Goal: Task Accomplishment & Management: Manage account settings

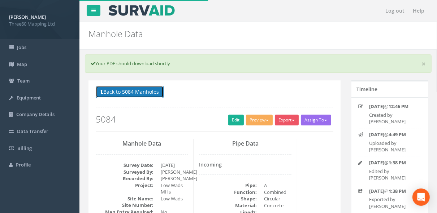
click at [132, 91] on button "Back to 5084 Manholes" at bounding box center [130, 92] width 68 height 12
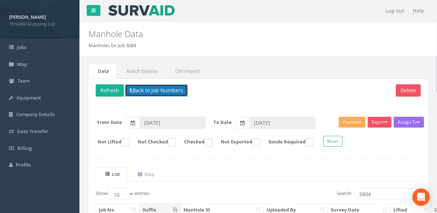
click at [151, 87] on button "Back to Job Numbers" at bounding box center [156, 91] width 63 height 12
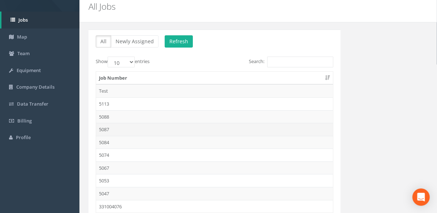
scroll to position [38, 0]
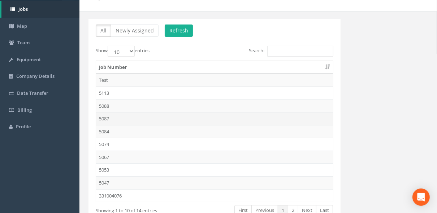
click at [109, 118] on td "5087" at bounding box center [214, 118] width 237 height 13
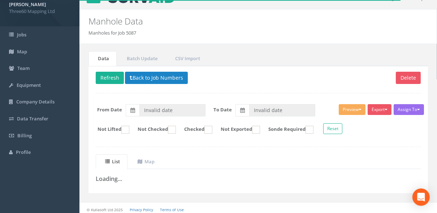
scroll to position [14, 0]
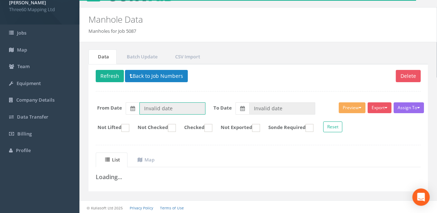
click at [169, 106] on input "Invalid date" at bounding box center [172, 109] width 66 height 12
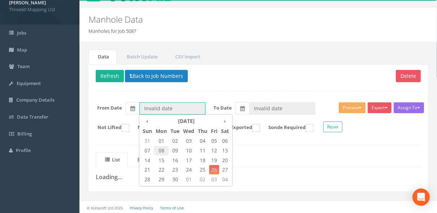
click at [164, 149] on span "08" at bounding box center [161, 150] width 15 height 9
type input "[DATE]"
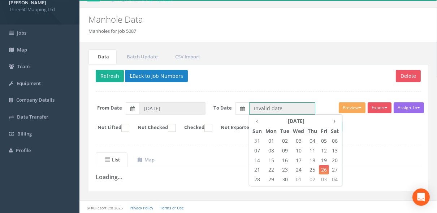
click at [275, 107] on input "Invalid date" at bounding box center [282, 109] width 66 height 12
click at [270, 161] on span "15" at bounding box center [271, 160] width 15 height 9
type input "[DATE]"
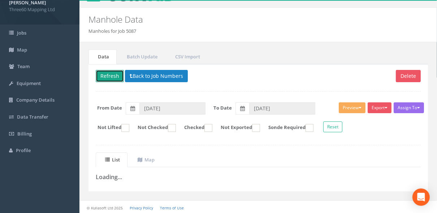
click at [118, 75] on button "Refresh" at bounding box center [110, 76] width 28 height 12
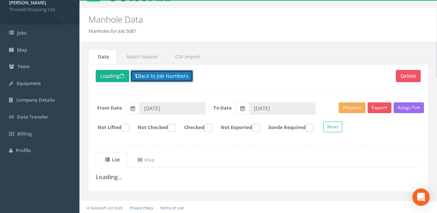
click at [187, 75] on button "Back to Job Numbers" at bounding box center [161, 76] width 63 height 12
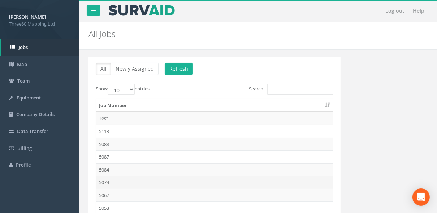
click at [113, 180] on td "5074" at bounding box center [214, 182] width 237 height 13
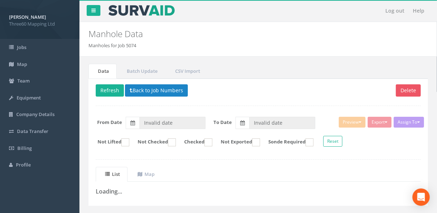
type input "[DATE]"
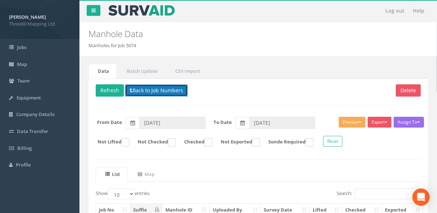
click at [160, 90] on button "Back to Job Numbers" at bounding box center [156, 91] width 63 height 12
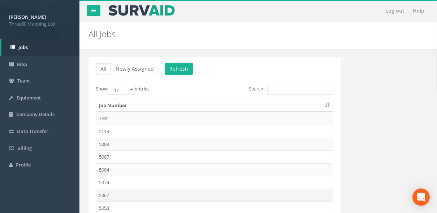
click at [111, 189] on td "5067" at bounding box center [214, 195] width 237 height 13
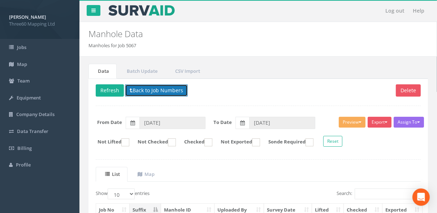
click at [151, 92] on button "Back to Job Numbers" at bounding box center [156, 91] width 63 height 12
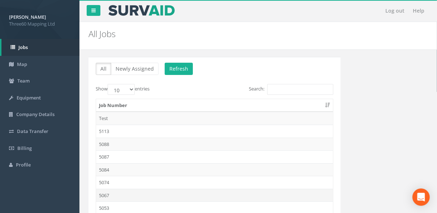
click at [111, 191] on td "5067" at bounding box center [214, 195] width 237 height 13
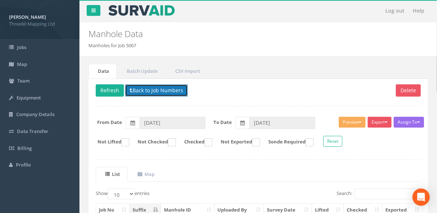
click at [146, 92] on button "Back to Job Numbers" at bounding box center [156, 91] width 63 height 12
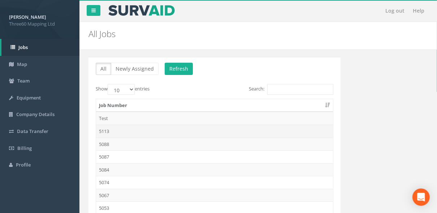
click at [108, 134] on td "5113" at bounding box center [214, 131] width 237 height 13
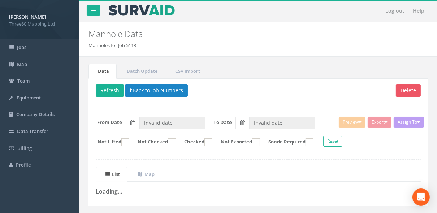
type input "[DATE]"
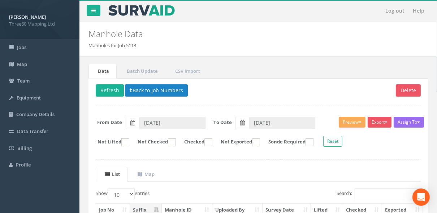
click at [155, 96] on p "Delete Refresh Back to Job Numbers" at bounding box center [258, 92] width 325 height 14
click at [155, 95] on button "Back to Job Numbers" at bounding box center [156, 91] width 63 height 12
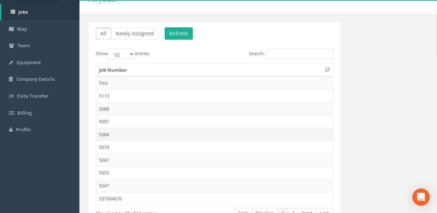
scroll to position [77, 0]
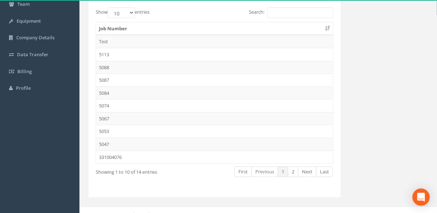
click at [108, 84] on td "5087" at bounding box center [214, 80] width 237 height 13
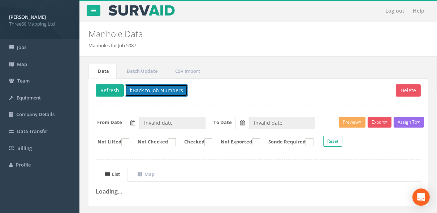
click at [139, 87] on button "Back to Job Numbers" at bounding box center [156, 91] width 63 height 12
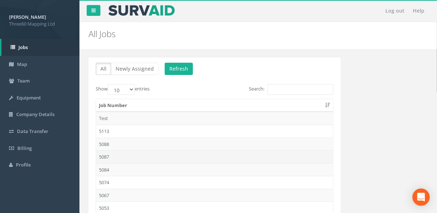
click at [109, 157] on td "5087" at bounding box center [214, 157] width 237 height 13
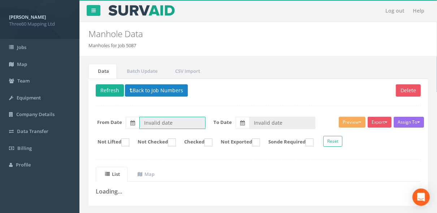
click at [145, 118] on input "Invalid date" at bounding box center [172, 123] width 66 height 12
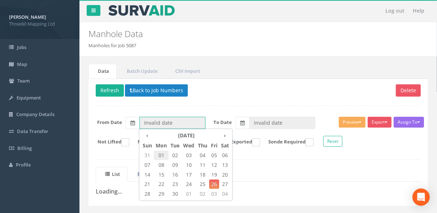
click at [158, 153] on span "01" at bounding box center [161, 155] width 15 height 9
type input "[DATE]"
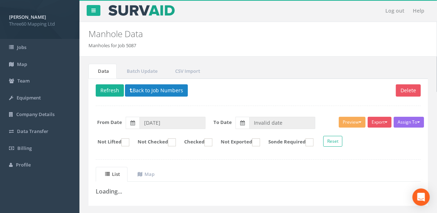
click at [287, 110] on div "Delete Refresh Back to Job Numbers Assign To No Companies Added Export 360 Manh…" at bounding box center [257, 142] width 339 height 127
click at [287, 119] on input "Invalid date" at bounding box center [282, 123] width 66 height 12
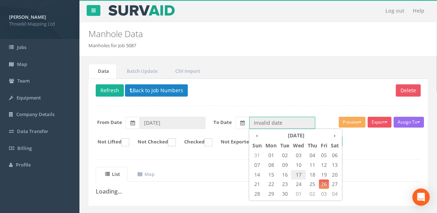
click at [296, 175] on span "17" at bounding box center [298, 174] width 15 height 9
type input "[DATE]"
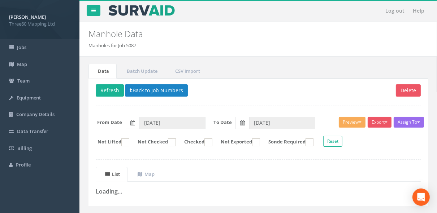
click at [235, 106] on div at bounding box center [258, 106] width 325 height 0
click at [114, 89] on button "Refresh" at bounding box center [110, 91] width 28 height 12
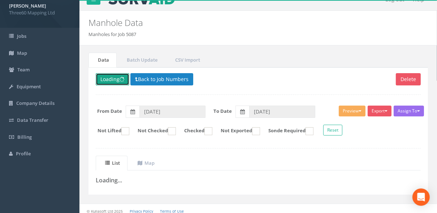
scroll to position [14, 0]
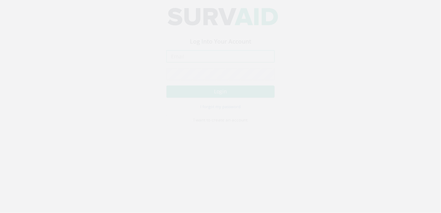
type input "info@360hq.co.uk"
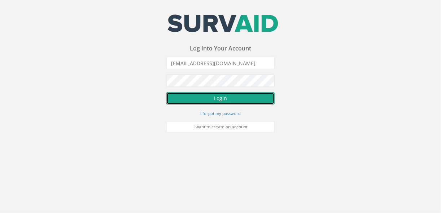
click at [223, 97] on button "Login" at bounding box center [220, 98] width 108 height 12
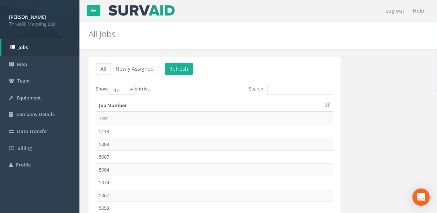
click at [111, 151] on td "5087" at bounding box center [214, 157] width 237 height 13
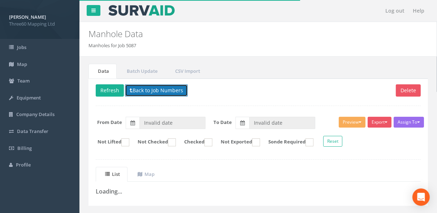
click at [158, 88] on button "Back to Job Numbers" at bounding box center [156, 91] width 63 height 12
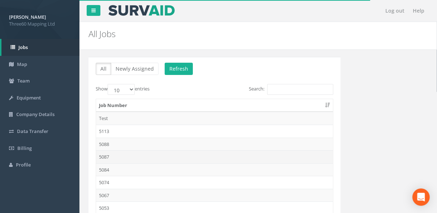
click at [112, 154] on td "5087" at bounding box center [214, 157] width 237 height 13
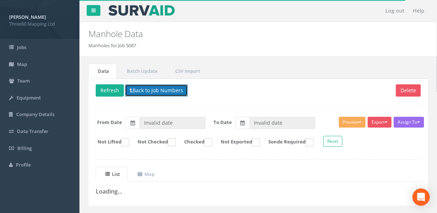
click at [159, 92] on button "Back to Job Numbers" at bounding box center [156, 91] width 63 height 12
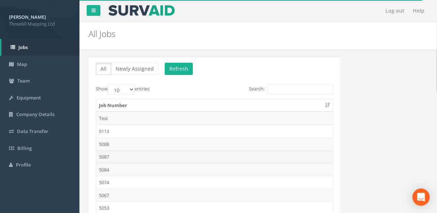
click at [110, 156] on td "5087" at bounding box center [214, 157] width 237 height 13
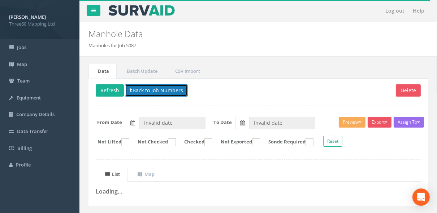
click at [152, 95] on button "Back to Job Numbers" at bounding box center [156, 91] width 63 height 12
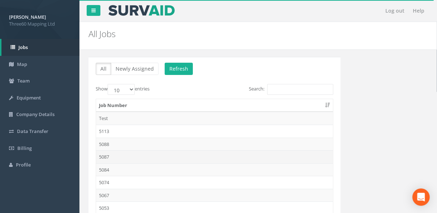
click at [108, 156] on td "5087" at bounding box center [214, 157] width 237 height 13
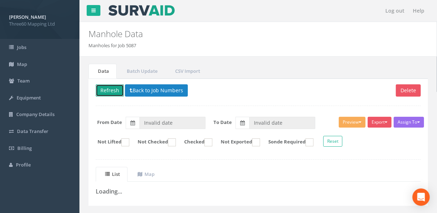
click at [118, 88] on button "Refresh" at bounding box center [110, 91] width 28 height 12
click at [133, 122] on icon at bounding box center [132, 123] width 5 height 5
click at [139, 122] on input "Invalid date" at bounding box center [172, 123] width 66 height 12
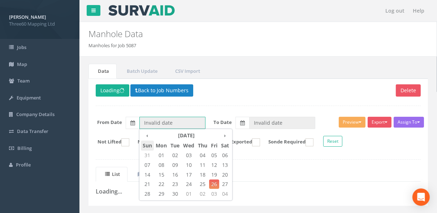
type input "26/08/2025"
type input "22/09/2025"
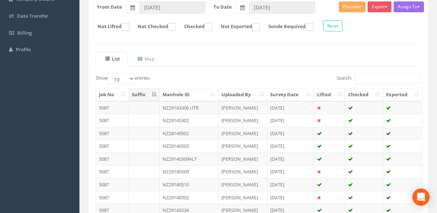
scroll to position [38, 0]
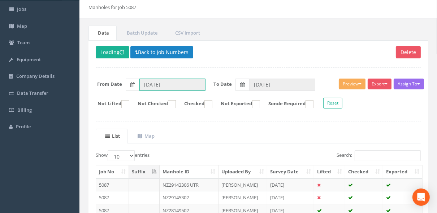
click at [191, 84] on input "26/08/2025" at bounding box center [172, 85] width 66 height 12
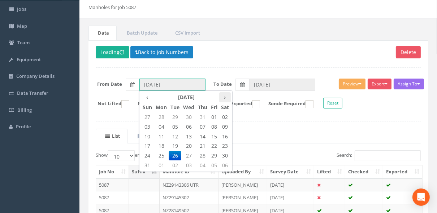
click at [223, 98] on th "›" at bounding box center [225, 97] width 12 height 10
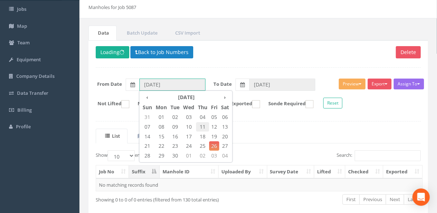
click at [205, 127] on span "11" at bounding box center [202, 126] width 13 height 9
type input "11/09/2025"
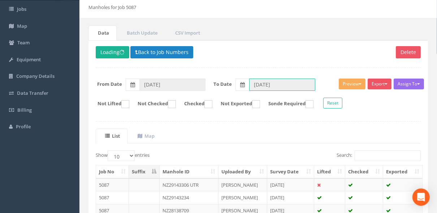
click at [267, 85] on input "22/09/2025" at bounding box center [282, 85] width 66 height 12
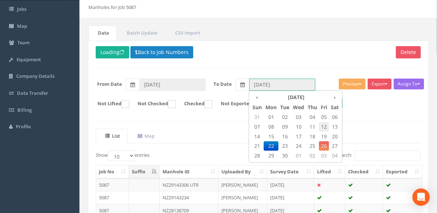
click at [322, 126] on span "12" at bounding box center [324, 126] width 10 height 9
type input "12/09/2025"
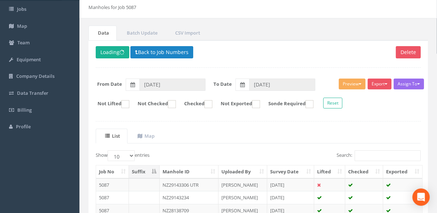
click at [240, 115] on div "Delete Loading Back to Job Numbers Assign To No Companies Added Export 360 Manh…" at bounding box center [257, 177] width 339 height 275
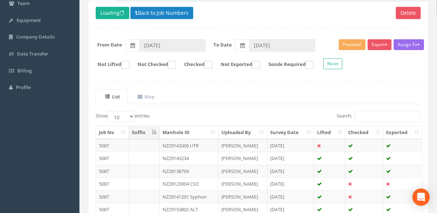
scroll to position [77, 0]
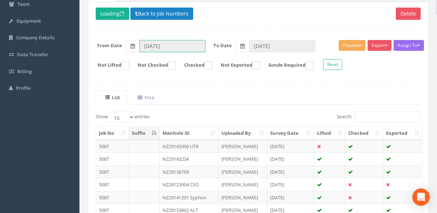
click at [185, 46] on input "11/09/2025" at bounding box center [172, 46] width 66 height 12
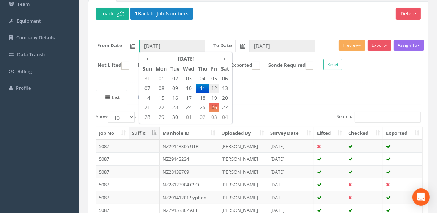
click at [213, 86] on span "12" at bounding box center [214, 88] width 10 height 9
type input "12/09/2025"
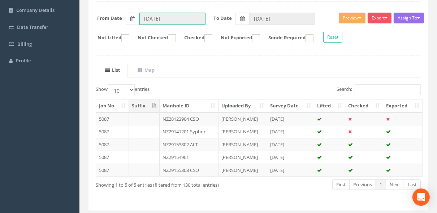
scroll to position [122, 0]
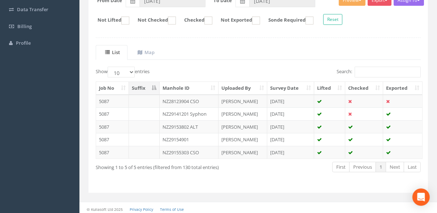
click at [270, 178] on div "Show 10 25 50 100 entries Search: Job No Suffix Manhole ID Uploaded By Survey D…" at bounding box center [258, 126] width 325 height 119
click at [198, 150] on td "NZ29155303 CSO" at bounding box center [189, 152] width 59 height 13
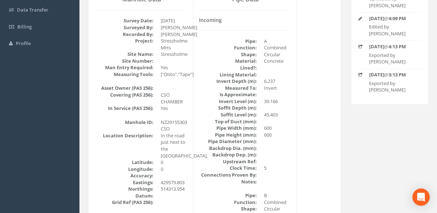
scroll to position [51, 0]
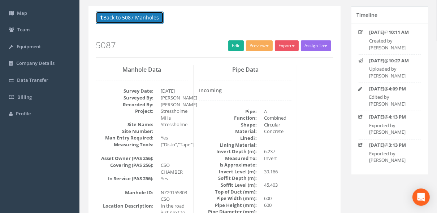
click at [131, 20] on button "Back to 5087 Manholes" at bounding box center [130, 18] width 68 height 12
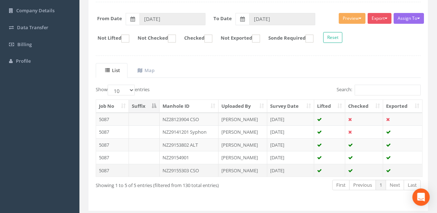
scroll to position [122, 0]
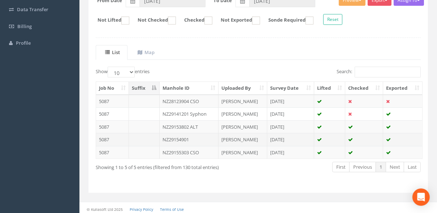
click at [195, 138] on td "NZ29154901" at bounding box center [189, 139] width 59 height 13
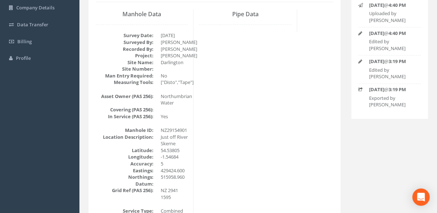
scroll to position [0, 0]
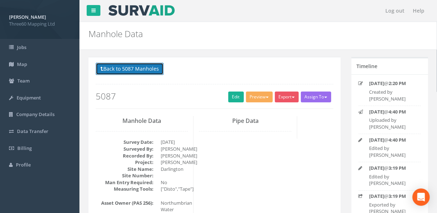
click at [161, 69] on button "Back to 5087 Manholes" at bounding box center [130, 69] width 68 height 12
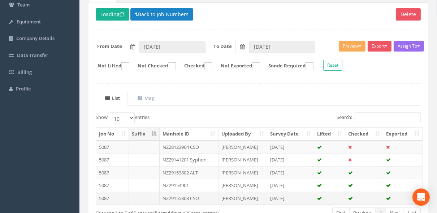
scroll to position [122, 0]
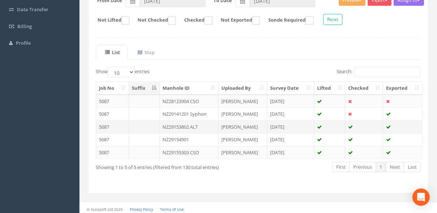
click at [191, 126] on td "NZ29153802 ALT" at bounding box center [189, 127] width 59 height 13
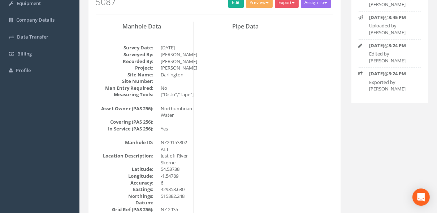
scroll to position [0, 0]
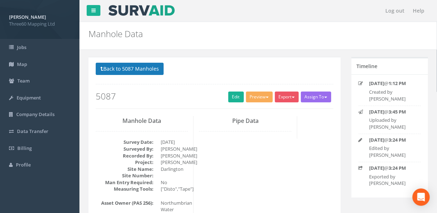
drag, startPoint x: 156, startPoint y: 76, endPoint x: 156, endPoint y: 72, distance: 4.3
click at [156, 75] on p "Back to 5087 Manholes Back to Map" at bounding box center [215, 70] width 238 height 14
click at [155, 70] on button "Back to 5087 Manholes" at bounding box center [130, 69] width 68 height 12
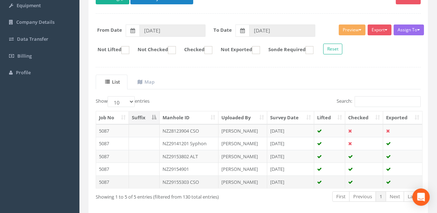
scroll to position [122, 0]
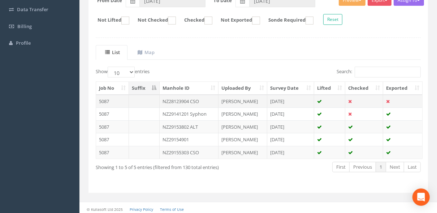
click at [187, 97] on td "NZ28123904 CSO" at bounding box center [189, 101] width 59 height 13
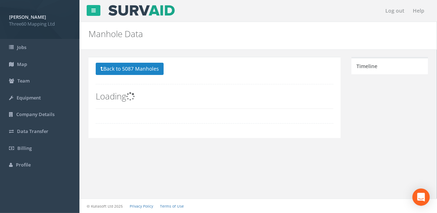
scroll to position [0, 0]
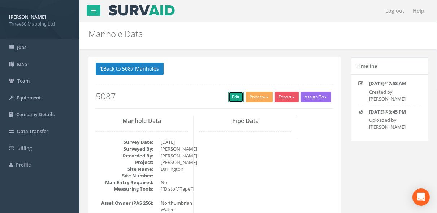
click at [231, 94] on link "Edit" at bounding box center [236, 97] width 16 height 11
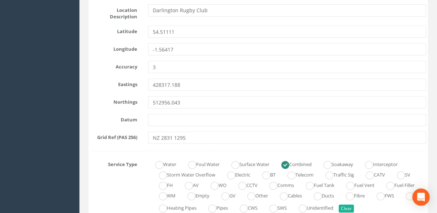
scroll to position [347, 0]
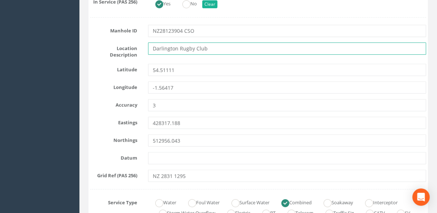
drag, startPoint x: 160, startPoint y: 55, endPoint x: 145, endPoint y: 59, distance: 15.5
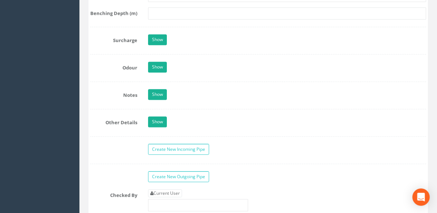
scroll to position [1117, 0]
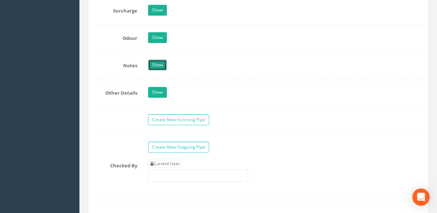
click at [149, 64] on link "Show" at bounding box center [157, 65] width 19 height 11
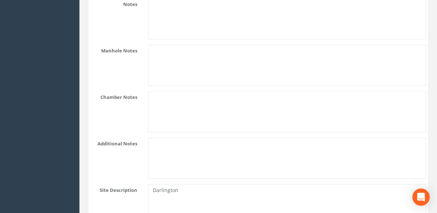
scroll to position [1271, 0]
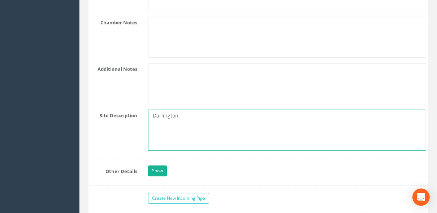
drag, startPoint x: 182, startPoint y: 113, endPoint x: 150, endPoint y: 107, distance: 32.3
click at [150, 110] on textarea "Darlington" at bounding box center [287, 130] width 278 height 41
paste textarea "Rugby Club"
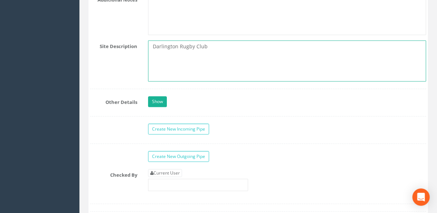
scroll to position [1425, 0]
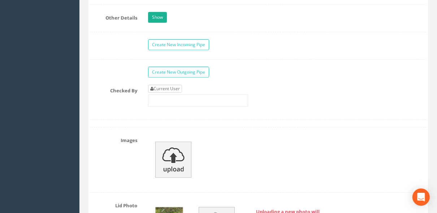
type textarea "Darlington Rugby Club"
click at [177, 85] on link "Current User" at bounding box center [165, 89] width 34 height 8
type input "[PERSON_NAME]"
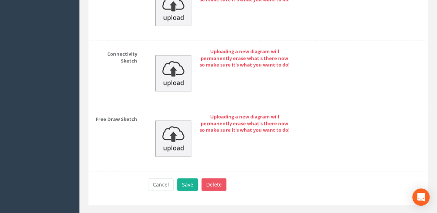
scroll to position [2693, 0]
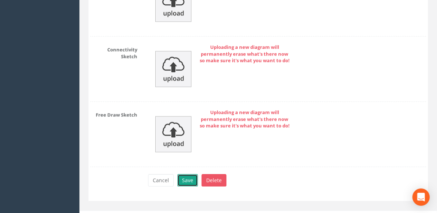
click at [191, 175] on button "Save" at bounding box center [187, 181] width 21 height 12
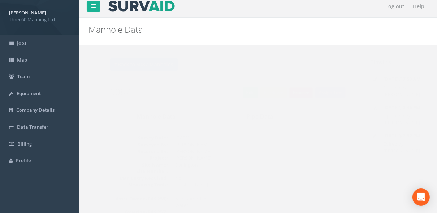
scroll to position [0, 0]
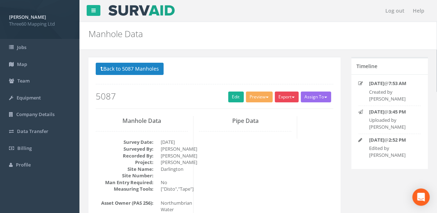
click at [287, 101] on div "Export 360 Manhole Heathrow United Utilities SurvAid IC SurvAid Manhole" at bounding box center [288, 98] width 26 height 13
click at [289, 98] on button "Export" at bounding box center [287, 97] width 24 height 11
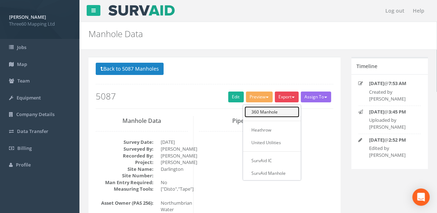
click at [267, 109] on link "360 Manhole" at bounding box center [271, 112] width 55 height 11
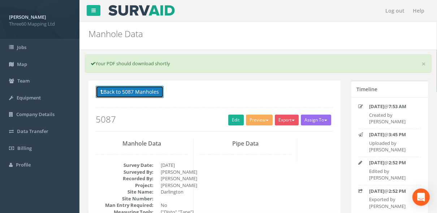
click at [155, 88] on button "Back to 5087 Manholes" at bounding box center [130, 92] width 68 height 12
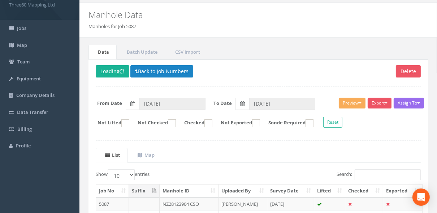
scroll to position [122, 0]
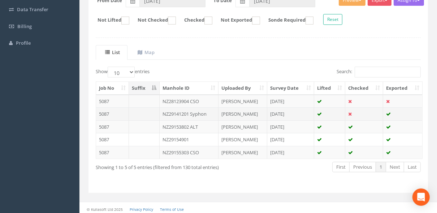
click at [202, 111] on td "NZ29141201 Syphon" at bounding box center [189, 114] width 59 height 13
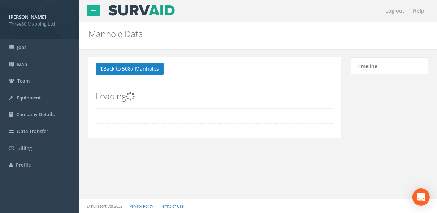
scroll to position [0, 0]
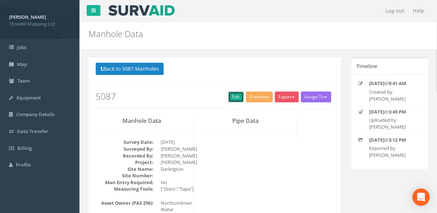
click at [236, 100] on link "Edit" at bounding box center [236, 97] width 16 height 11
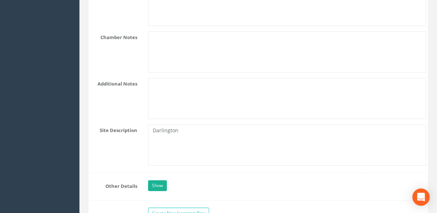
scroll to position [1271, 0]
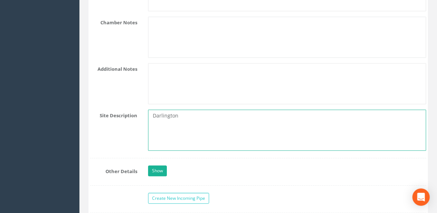
drag, startPoint x: 186, startPoint y: 111, endPoint x: 133, endPoint y: 111, distance: 53.1
click at [133, 111] on div "Site Description Darlington" at bounding box center [258, 130] width 347 height 41
paste textarea "Rugby Club"
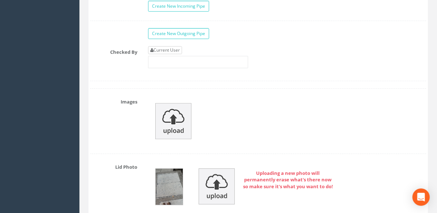
type textarea "Darlington Rugby Club"
click at [173, 46] on link "Current User" at bounding box center [165, 50] width 34 height 8
type input "[PERSON_NAME]"
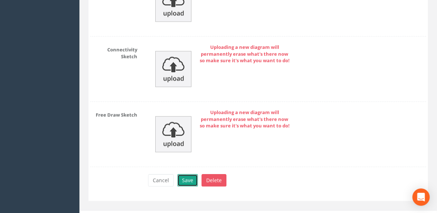
click at [185, 175] on button "Save" at bounding box center [187, 181] width 21 height 12
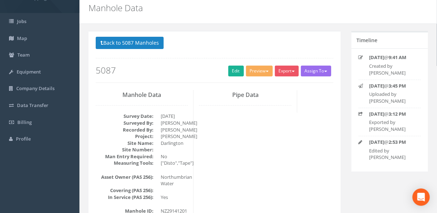
scroll to position [0, 0]
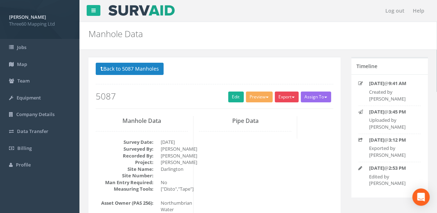
click at [279, 97] on button "Export" at bounding box center [287, 97] width 24 height 11
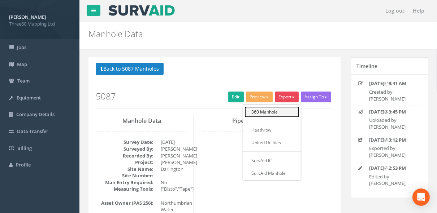
click at [270, 112] on link "360 Manhole" at bounding box center [271, 112] width 55 height 11
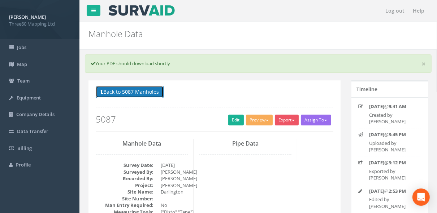
click at [153, 92] on button "Back to 5087 Manholes" at bounding box center [130, 92] width 68 height 12
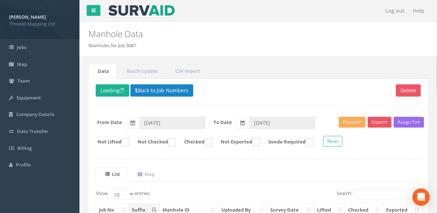
scroll to position [122, 0]
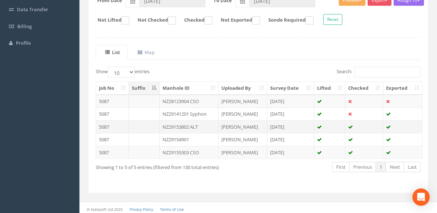
click at [194, 125] on td "NZ29153802 ALT" at bounding box center [189, 127] width 59 height 13
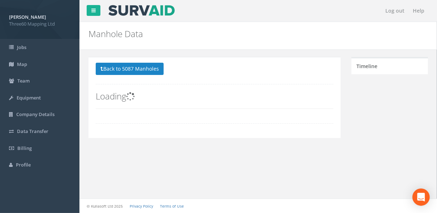
scroll to position [0, 0]
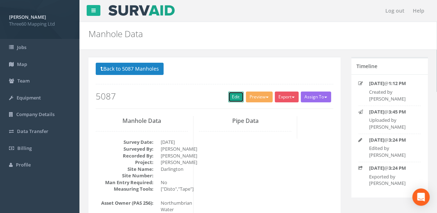
click at [230, 97] on link "Edit" at bounding box center [236, 97] width 16 height 11
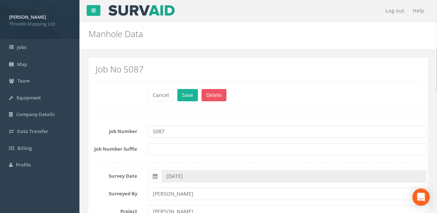
scroll to position [308, 0]
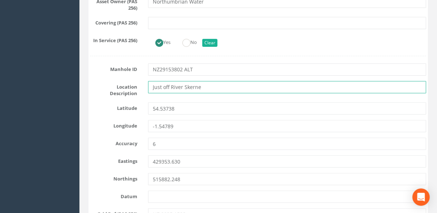
drag, startPoint x: 215, startPoint y: 88, endPoint x: 104, endPoint y: 95, distance: 111.1
click at [104, 95] on div "Location Description Just off River Skerne" at bounding box center [258, 89] width 347 height 16
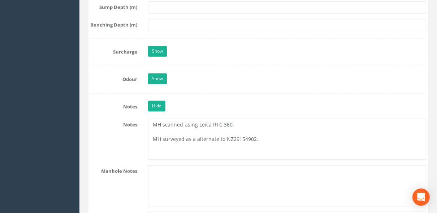
scroll to position [1078, 0]
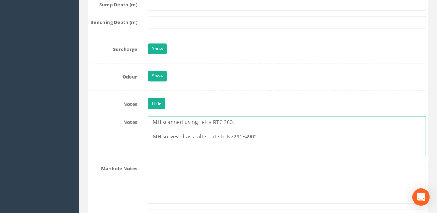
click at [168, 123] on textarea "MH scanned using Leica RTC 360. MH surveyed as a alternate to NZ29154902." at bounding box center [287, 136] width 278 height 41
click at [153, 130] on textarea "MH scanned using Leica RTC 360. MH surveyed as a alternate to NZ29154902." at bounding box center [287, 136] width 278 height 41
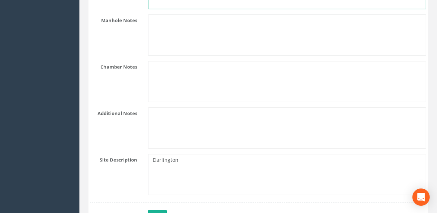
scroll to position [1309, 0]
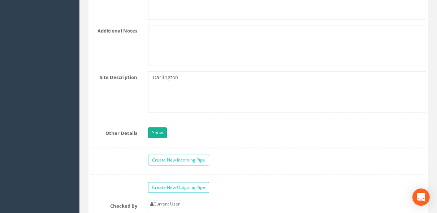
type textarea "MH scanned using Leica RTC 360. MH surveyed as a alternate to NZ29154902."
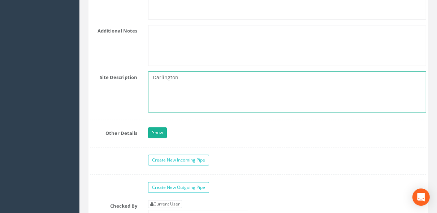
drag, startPoint x: 156, startPoint y: 81, endPoint x: 134, endPoint y: 77, distance: 22.3
click at [134, 77] on div "Site Description Darlington" at bounding box center [258, 92] width 347 height 41
paste textarea "Just off River Skerne"
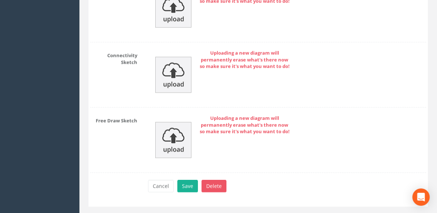
scroll to position [2693, 0]
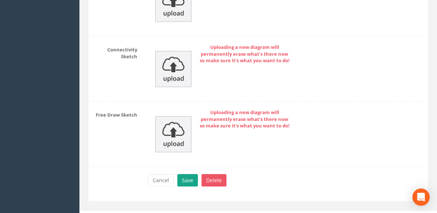
type textarea "Just off River Skerne"
click at [185, 175] on button "Save" at bounding box center [187, 181] width 21 height 12
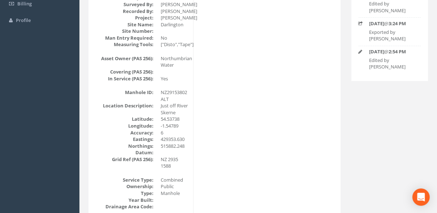
scroll to position [0, 0]
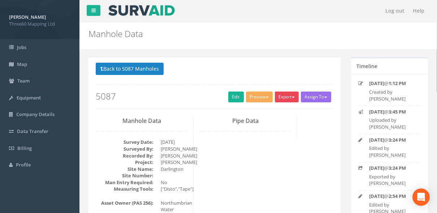
click at [278, 95] on button "Export" at bounding box center [287, 97] width 24 height 11
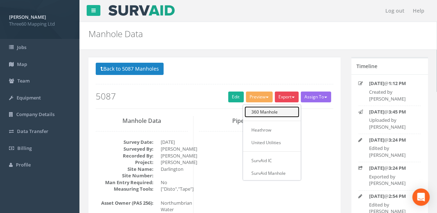
click at [269, 111] on link "360 Manhole" at bounding box center [271, 112] width 55 height 11
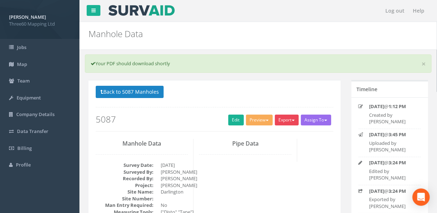
click at [292, 120] on span "button" at bounding box center [293, 120] width 3 height 1
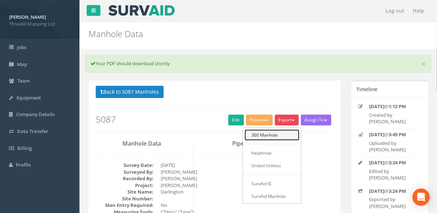
click at [272, 133] on link "360 Manhole" at bounding box center [271, 135] width 55 height 11
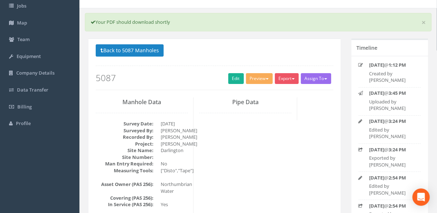
scroll to position [77, 0]
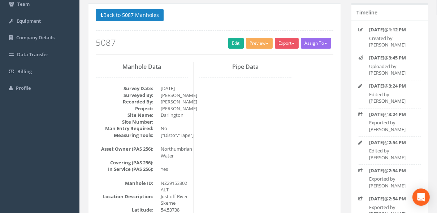
click at [287, 35] on div "Back to 5087 Manholes Back to Map Assign To No Companies Added Export 360 Manho…" at bounding box center [215, 32] width 238 height 46
click at [287, 41] on button "Export" at bounding box center [287, 43] width 24 height 11
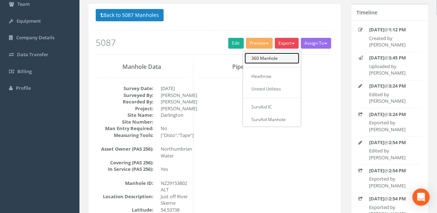
click at [268, 58] on link "360 Manhole" at bounding box center [271, 58] width 55 height 11
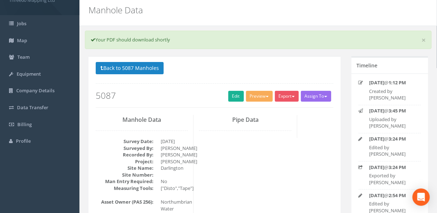
scroll to position [0, 0]
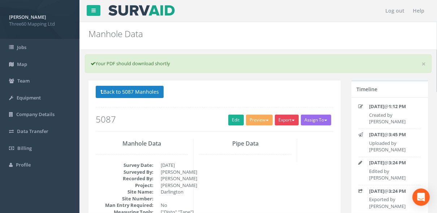
click at [290, 122] on button "Export" at bounding box center [287, 120] width 24 height 11
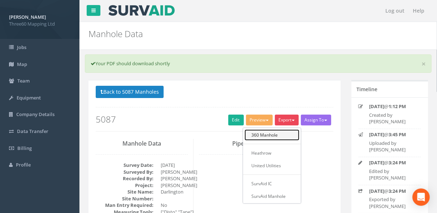
click at [273, 136] on link "360 Manhole" at bounding box center [271, 135] width 55 height 11
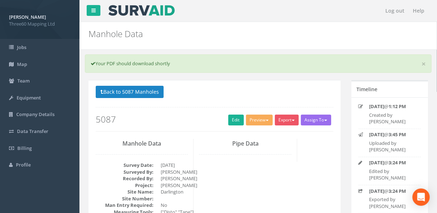
click at [326, 33] on h2 "Manhole Data" at bounding box center [228, 33] width 281 height 9
click at [296, 118] on button "Export" at bounding box center [287, 120] width 24 height 11
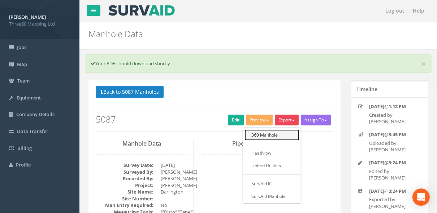
click at [274, 133] on link "360 Manhole" at bounding box center [271, 135] width 55 height 11
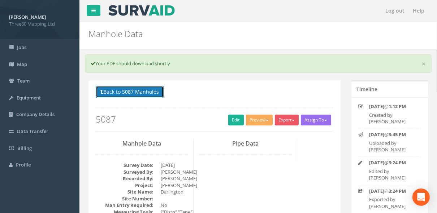
click at [158, 92] on button "Back to 5087 Manholes" at bounding box center [130, 92] width 68 height 12
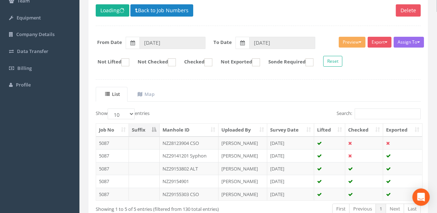
scroll to position [122, 0]
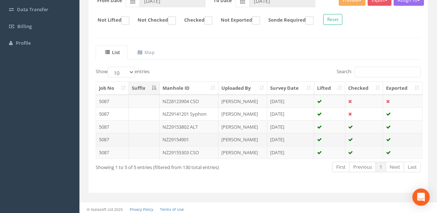
click at [181, 137] on td "NZ29154901" at bounding box center [189, 139] width 59 height 13
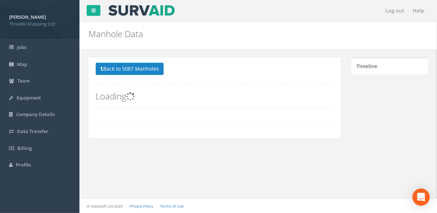
scroll to position [0, 0]
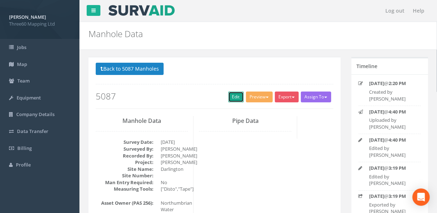
click at [228, 98] on link "Edit" at bounding box center [236, 97] width 16 height 11
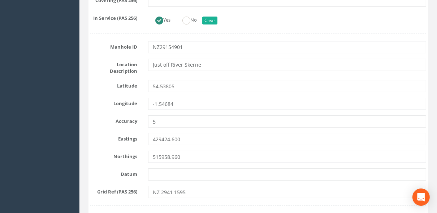
scroll to position [347, 0]
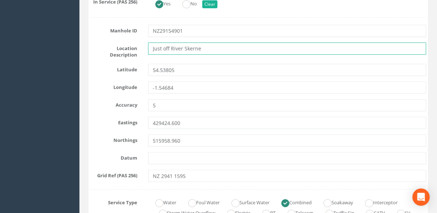
drag, startPoint x: 174, startPoint y: 45, endPoint x: 127, endPoint y: 50, distance: 47.2
click at [152, 47] on input "Just off River Skerne" at bounding box center [287, 49] width 278 height 12
click at [222, 46] on input "Just off River Skerne" at bounding box center [287, 49] width 278 height 12
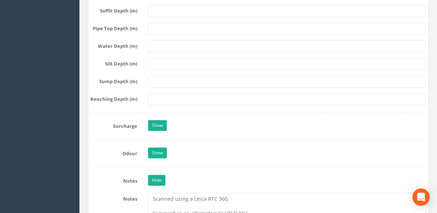
scroll to position [1078, 0]
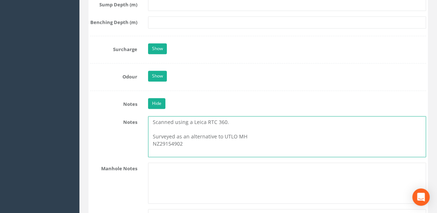
click at [159, 129] on textarea "Scanned using a Leica RTC 360. Surveyed as an alternative to UTLO MH NZ29154902" at bounding box center [287, 136] width 278 height 41
click at [155, 133] on textarea "Scanned using a Leica RTC 360. Surveyed as an alternative to UTLO MH NZ29154902" at bounding box center [287, 136] width 278 height 41
click at [154, 133] on textarea "Scanned using a Leica RTC 360. Surveyed as an alternative to UTLO MH NZ29154902" at bounding box center [287, 136] width 278 height 41
click at [153, 133] on textarea "Scanned using a Leica RTC 360. Surveyed as an alternative to UTLO MH NZ29154902" at bounding box center [287, 136] width 278 height 41
click at [196, 129] on textarea "Scanned using a Leica RTC 360. Surveyed as an alternative to UTLO MH NZ29154902" at bounding box center [287, 136] width 278 height 41
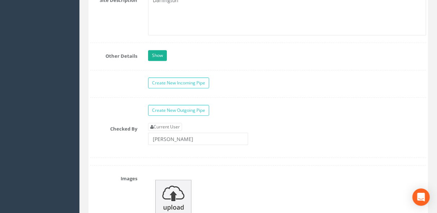
scroll to position [1309, 0]
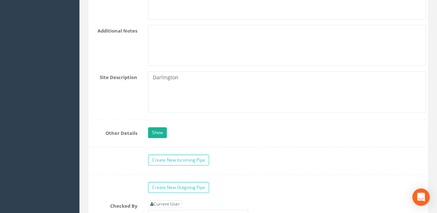
type textarea "Scanned using a Leica RTC 360. Surveyed as an alternative to UTLO MH NZ29154902"
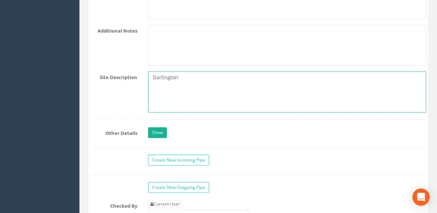
drag, startPoint x: 183, startPoint y: 71, endPoint x: 143, endPoint y: 73, distance: 40.1
click at [143, 73] on div "Darlington" at bounding box center [287, 92] width 289 height 41
paste textarea "Just off River Skerne"
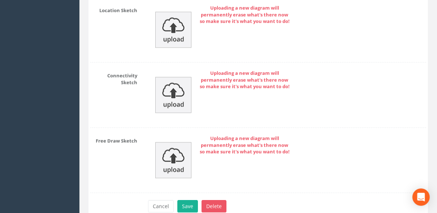
scroll to position [2693, 0]
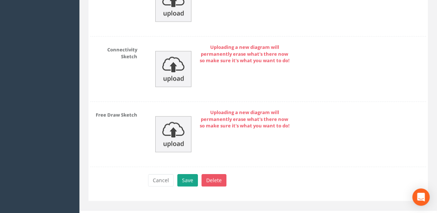
type textarea "Just off River Skerne"
click at [189, 175] on button "Save" at bounding box center [187, 181] width 21 height 12
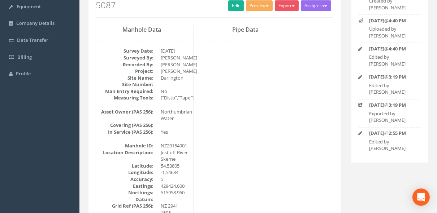
scroll to position [0, 0]
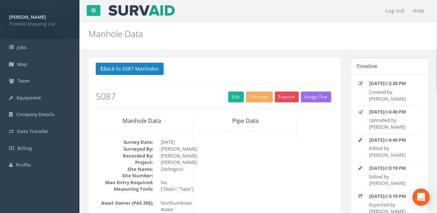
click at [280, 100] on button "Export" at bounding box center [287, 97] width 24 height 11
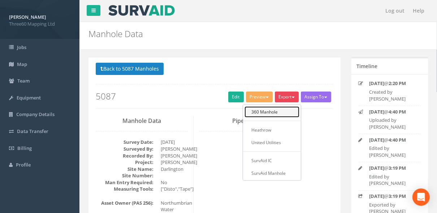
click at [270, 109] on link "360 Manhole" at bounding box center [271, 112] width 55 height 11
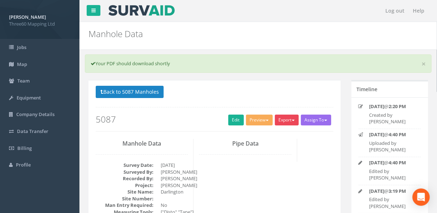
click at [290, 120] on button "Export" at bounding box center [287, 120] width 24 height 11
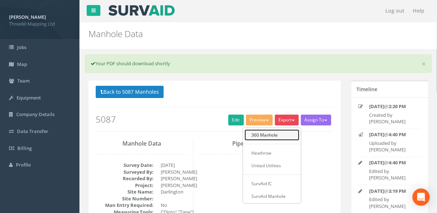
click at [269, 135] on link "360 Manhole" at bounding box center [271, 135] width 55 height 11
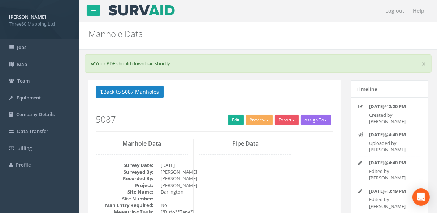
click at [292, 90] on p "Back to 5087 Manholes Back to Map" at bounding box center [215, 93] width 238 height 14
click at [278, 38] on h2 "Manhole Data" at bounding box center [228, 33] width 281 height 9
click at [291, 120] on button "Export" at bounding box center [287, 120] width 24 height 11
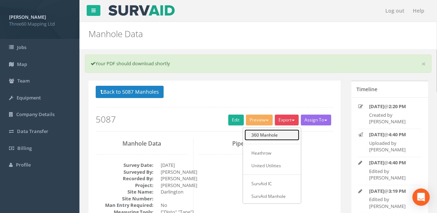
click at [273, 134] on link "360 Manhole" at bounding box center [271, 135] width 55 height 11
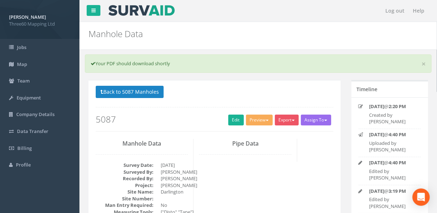
click at [306, 91] on p "Back to 5087 Manholes Back to Map" at bounding box center [215, 93] width 238 height 14
click at [283, 116] on button "Export" at bounding box center [287, 120] width 24 height 11
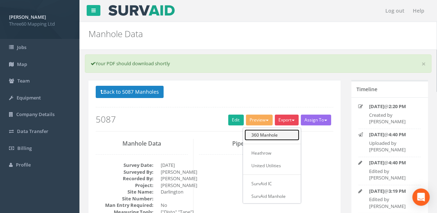
click at [265, 132] on link "360 Manhole" at bounding box center [271, 135] width 55 height 11
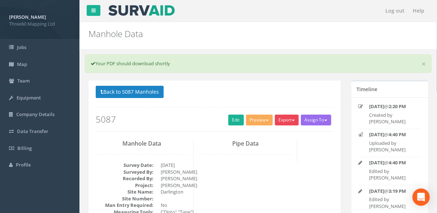
click at [293, 120] on span "button" at bounding box center [293, 120] width 3 height 1
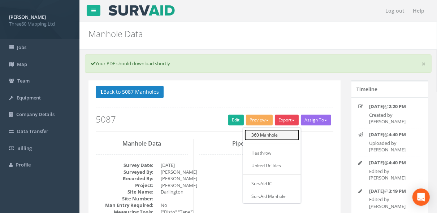
click at [268, 134] on link "360 Manhole" at bounding box center [271, 135] width 55 height 11
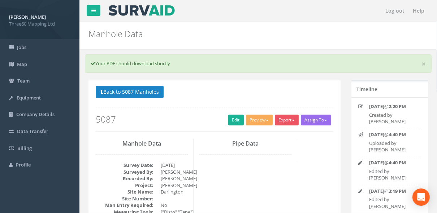
click at [287, 97] on p "Back to 5087 Manholes Back to Map" at bounding box center [215, 93] width 238 height 14
click at [282, 117] on button "Export" at bounding box center [287, 120] width 24 height 11
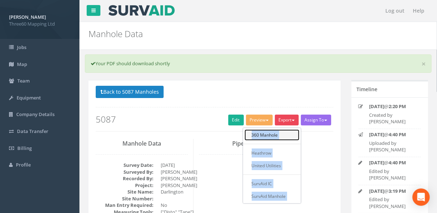
click at [267, 133] on link "360 Manhole" at bounding box center [271, 135] width 55 height 11
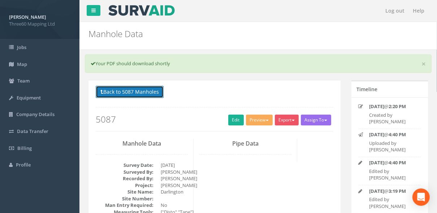
click at [152, 90] on button "Back to 5087 Manholes" at bounding box center [130, 92] width 68 height 12
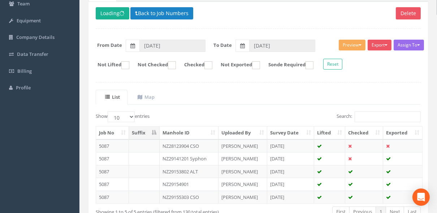
scroll to position [83, 0]
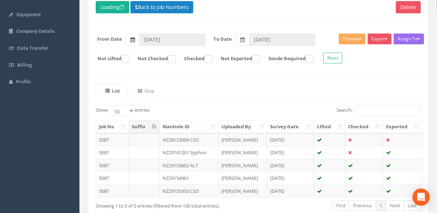
click at [135, 39] on label at bounding box center [133, 40] width 14 height 12
click at [139, 39] on input "12/09/2025" at bounding box center [172, 40] width 66 height 12
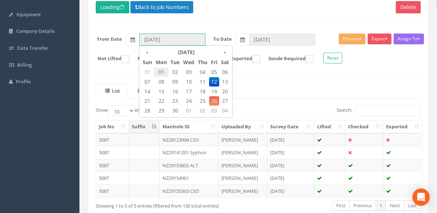
click at [162, 68] on span "01" at bounding box center [161, 72] width 15 height 9
type input "[DATE]"
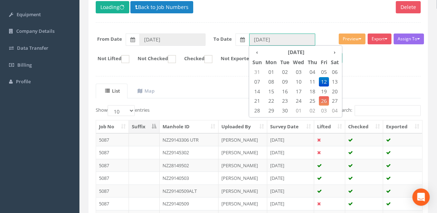
click at [289, 43] on input "12/09/2025" at bounding box center [282, 40] width 66 height 12
click at [311, 98] on span "25" at bounding box center [312, 100] width 13 height 9
type input "[DATE]"
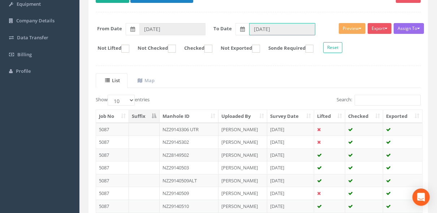
scroll to position [161, 0]
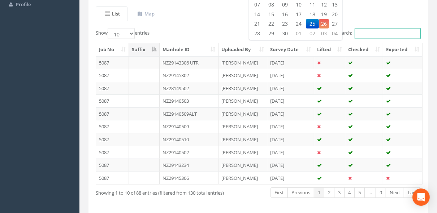
click at [368, 31] on input "Search:" at bounding box center [388, 33] width 66 height 11
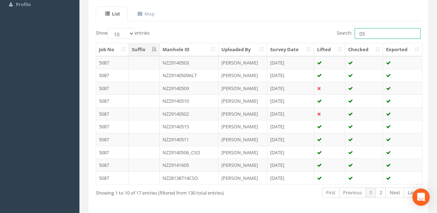
type input "0"
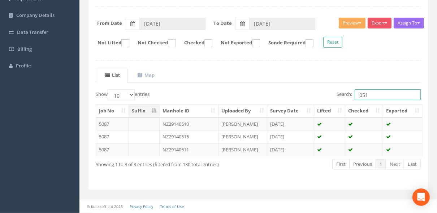
scroll to position [71, 0]
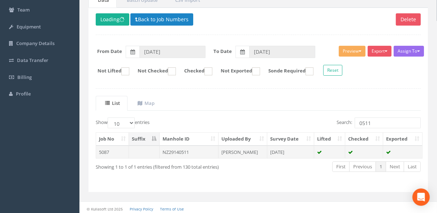
click at [190, 147] on td "NZ29140511" at bounding box center [189, 152] width 59 height 13
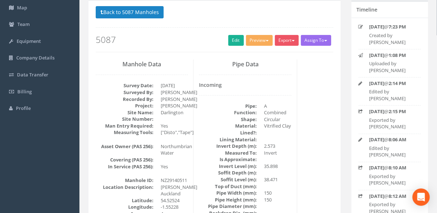
scroll to position [0, 0]
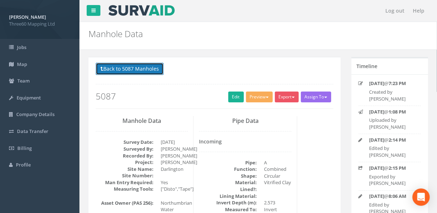
click at [144, 71] on button "Back to 5087 Manholes" at bounding box center [130, 69] width 68 height 12
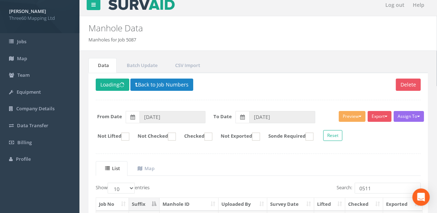
scroll to position [71, 0]
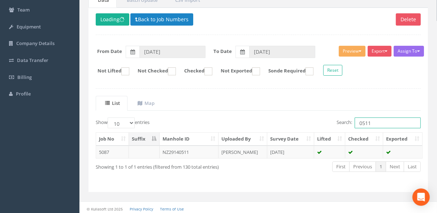
click at [371, 122] on input "0511" at bounding box center [388, 123] width 66 height 11
drag, startPoint x: 372, startPoint y: 123, endPoint x: 338, endPoint y: 123, distance: 33.9
click at [338, 123] on label "Search: 0511" at bounding box center [379, 123] width 84 height 11
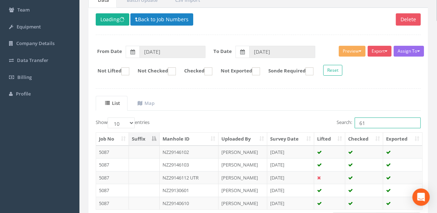
type input "6"
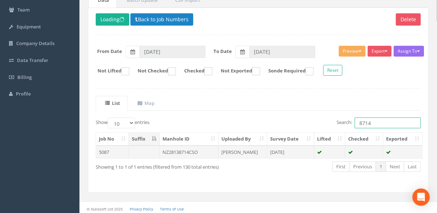
type input "8714"
click at [204, 151] on td "NZ28138714CSO" at bounding box center [189, 152] width 59 height 13
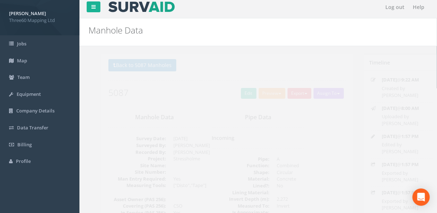
scroll to position [0, 0]
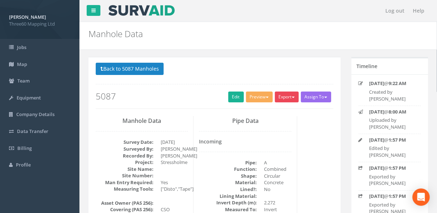
click at [288, 95] on button "Export" at bounding box center [287, 97] width 24 height 11
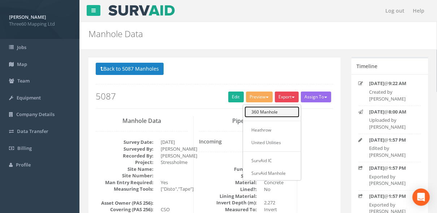
click at [272, 109] on link "360 Manhole" at bounding box center [271, 112] width 55 height 11
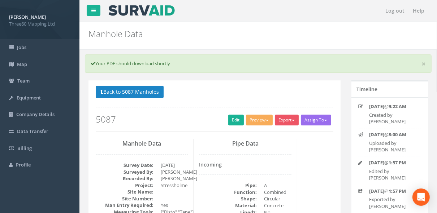
click at [289, 111] on div "Back to 5087 Manholes Back to Map Assign To No Companies Added Export 360 Manho…" at bounding box center [215, 109] width 238 height 46
click at [289, 120] on button "Export" at bounding box center [287, 120] width 24 height 11
click at [263, 139] on ul "360 Manhole Heathrow United Utilities SurvAid IC SurvAid Manhole" at bounding box center [272, 165] width 58 height 75
click at [281, 122] on button "Export" at bounding box center [287, 120] width 24 height 11
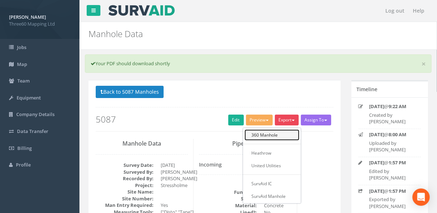
click at [272, 131] on link "360 Manhole" at bounding box center [271, 135] width 55 height 11
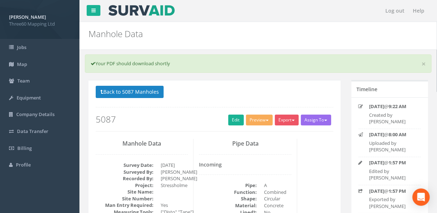
drag, startPoint x: 396, startPoint y: 1, endPoint x: 321, endPoint y: 36, distance: 82.2
click at [321, 36] on h2 "Manhole Data" at bounding box center [228, 33] width 281 height 9
click at [291, 115] on button "Export" at bounding box center [287, 120] width 24 height 11
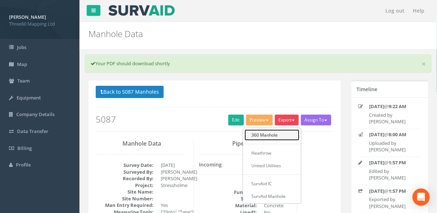
click at [264, 134] on link "360 Manhole" at bounding box center [271, 135] width 55 height 11
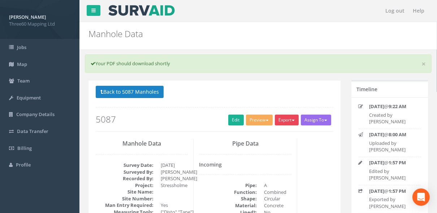
click at [294, 115] on button "Export" at bounding box center [287, 120] width 24 height 11
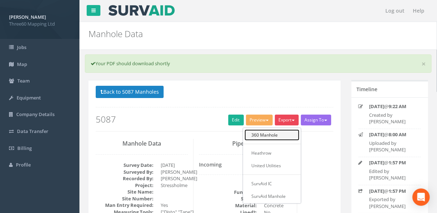
click at [274, 135] on link "360 Manhole" at bounding box center [271, 135] width 55 height 11
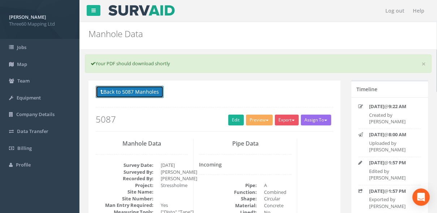
click at [162, 91] on button "Back to 5087 Manholes" at bounding box center [130, 92] width 68 height 12
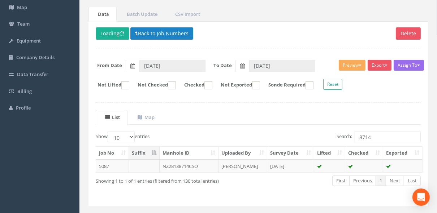
scroll to position [71, 0]
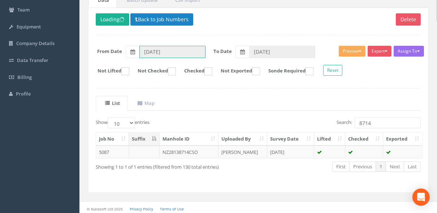
click at [173, 54] on input "[DATE]" at bounding box center [172, 52] width 66 height 12
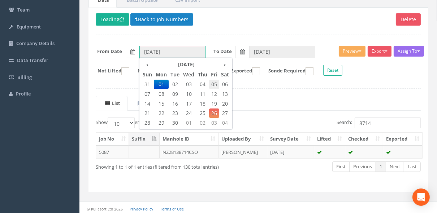
click at [212, 83] on span "05" at bounding box center [214, 84] width 10 height 9
type input "05/09/2025"
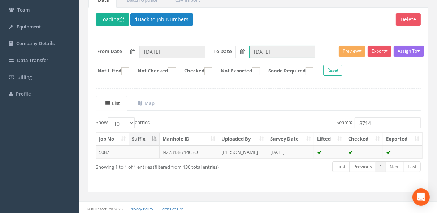
click at [261, 52] on input "[DATE]" at bounding box center [282, 52] width 66 height 12
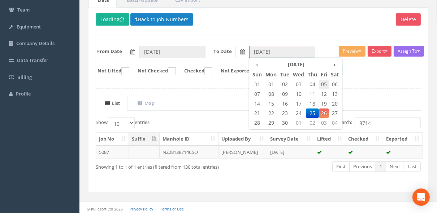
click at [324, 83] on span "05" at bounding box center [324, 84] width 10 height 9
type input "05/09/2025"
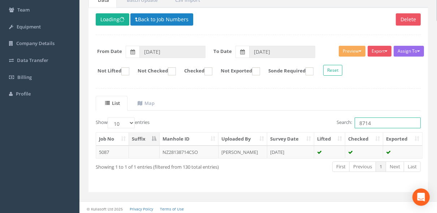
drag, startPoint x: 384, startPoint y: 125, endPoint x: 317, endPoint y: 126, distance: 66.8
click at [317, 126] on div "Search: 8714" at bounding box center [342, 124] width 157 height 13
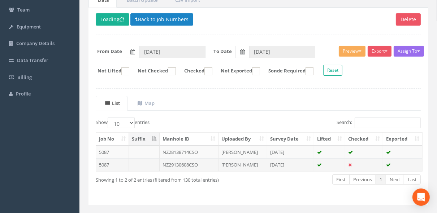
click at [196, 163] on td "NZ29130608CSO" at bounding box center [189, 165] width 59 height 13
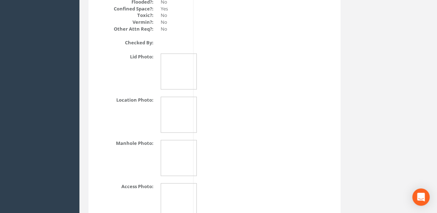
scroll to position [1049, 0]
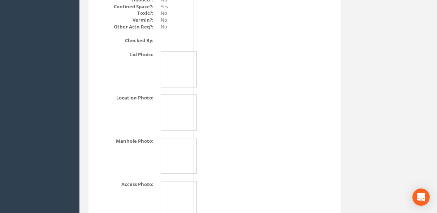
click at [163, 44] on dd at bounding box center [174, 40] width 27 height 7
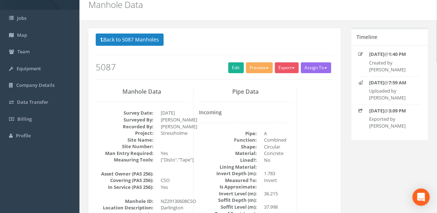
scroll to position [10, 0]
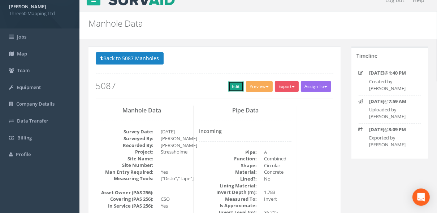
click at [230, 82] on link "Edit" at bounding box center [236, 86] width 16 height 11
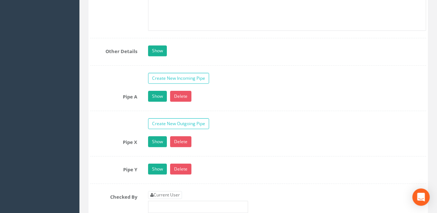
scroll to position [1435, 0]
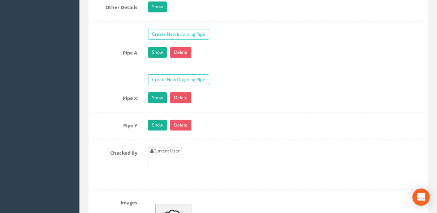
drag, startPoint x: 162, startPoint y: 138, endPoint x: 163, endPoint y: 142, distance: 4.8
click at [163, 147] on link "Current User" at bounding box center [165, 151] width 34 height 8
type input "[PERSON_NAME]"
click at [163, 53] on div "Pipe A Show Delete Function Sewer Watercourse Combined Highway Gulley Outlet In…" at bounding box center [258, 57] width 336 height 20
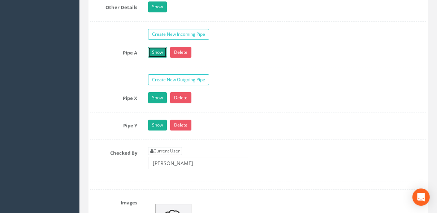
click at [155, 47] on link "Show" at bounding box center [157, 52] width 19 height 11
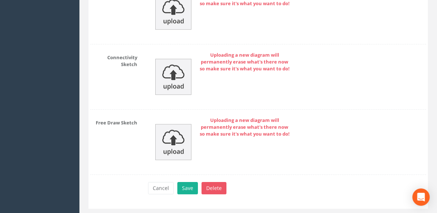
scroll to position [3234, 0]
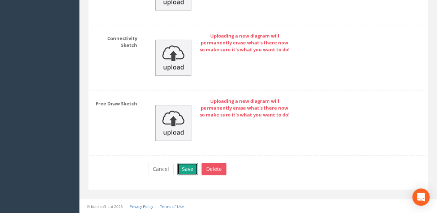
click at [191, 171] on button "Save" at bounding box center [187, 169] width 21 height 12
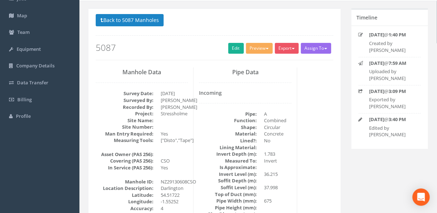
scroll to position [0, 0]
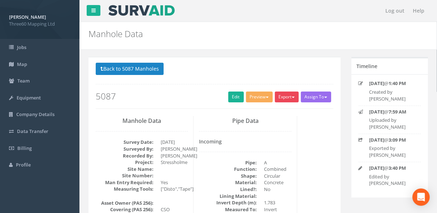
click at [292, 97] on span "button" at bounding box center [293, 97] width 3 height 1
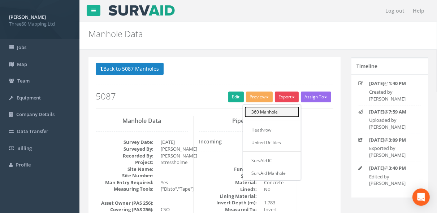
click at [269, 111] on link "360 Manhole" at bounding box center [271, 112] width 55 height 11
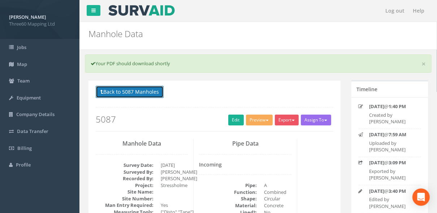
click at [151, 91] on button "Back to 5087 Manholes" at bounding box center [130, 92] width 68 height 12
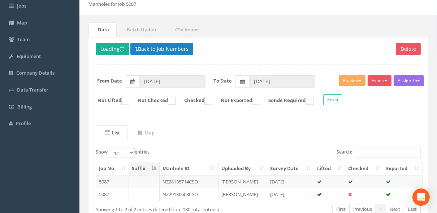
scroll to position [84, 0]
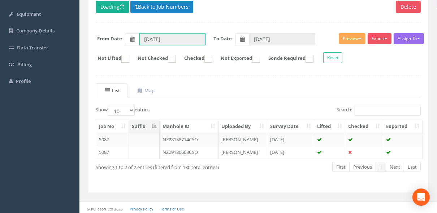
click at [139, 39] on input "05/09/2025" at bounding box center [172, 39] width 66 height 12
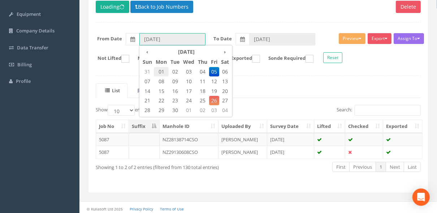
click at [162, 71] on span "01" at bounding box center [161, 71] width 15 height 9
type input "[DATE]"
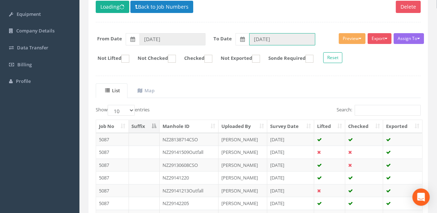
click at [289, 39] on input "05/09/2025" at bounding box center [282, 39] width 66 height 12
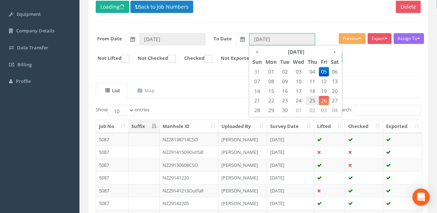
click at [309, 100] on span "25" at bounding box center [312, 100] width 13 height 9
type input "[DATE]"
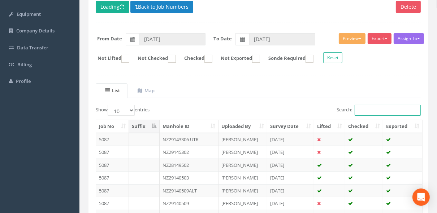
click at [372, 106] on input "Search:" at bounding box center [388, 110] width 66 height 11
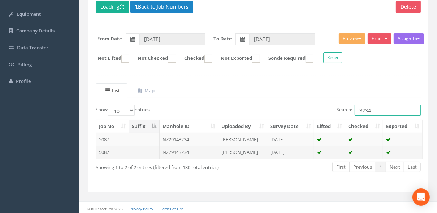
type input "3234"
click at [204, 149] on td "NZ29143234" at bounding box center [189, 152] width 59 height 13
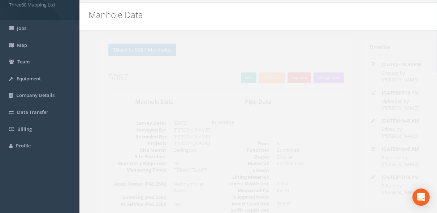
scroll to position [0, 0]
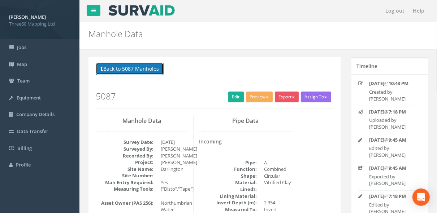
click at [116, 70] on button "Back to 5087 Manholes" at bounding box center [130, 69] width 68 height 12
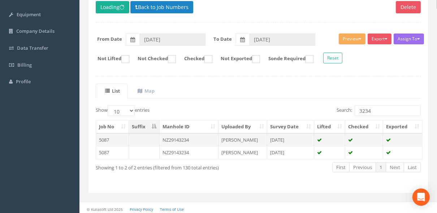
scroll to position [84, 0]
click at [182, 138] on td "NZ29143234" at bounding box center [189, 139] width 59 height 13
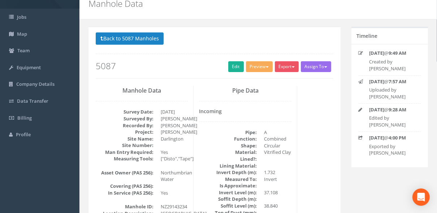
scroll to position [0, 0]
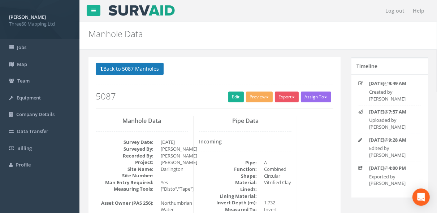
click at [150, 74] on p "Back to 5087 Manholes Back to Map" at bounding box center [215, 70] width 238 height 14
click at [150, 72] on button "Back to 5087 Manholes" at bounding box center [130, 69] width 68 height 12
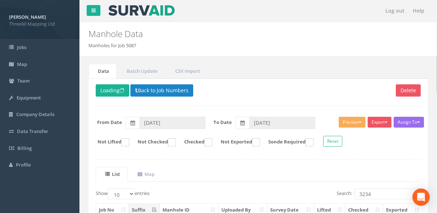
scroll to position [84, 0]
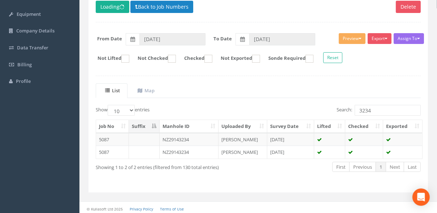
click at [201, 148] on td "NZ29143234" at bounding box center [189, 152] width 59 height 13
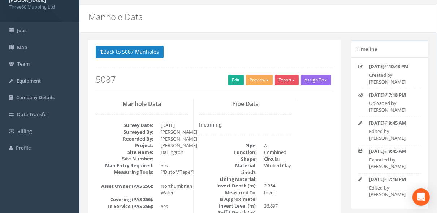
scroll to position [0, 0]
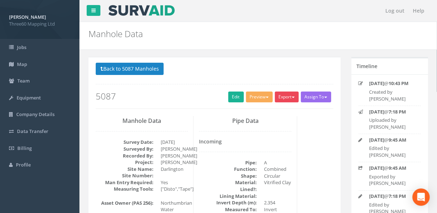
click at [285, 101] on button "Export" at bounding box center [287, 97] width 24 height 11
drag, startPoint x: 216, startPoint y: 111, endPoint x: 225, endPoint y: 106, distance: 10.0
click at [216, 111] on div "Back to 5087 Manholes Back to Map Assign To No Companies Added Export 360 Manho…" at bounding box center [214, 89] width 248 height 53
click at [231, 100] on link "Edit" at bounding box center [236, 97] width 16 height 11
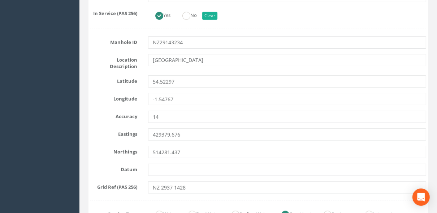
scroll to position [347, 0]
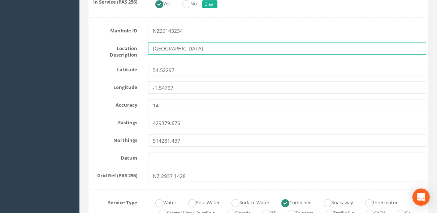
drag, startPoint x: 202, startPoint y: 48, endPoint x: 151, endPoint y: 51, distance: 50.3
click at [151, 51] on input "Hargreave terrace" at bounding box center [287, 49] width 278 height 12
click at [199, 47] on input "Hargreave terrace" at bounding box center [287, 49] width 278 height 12
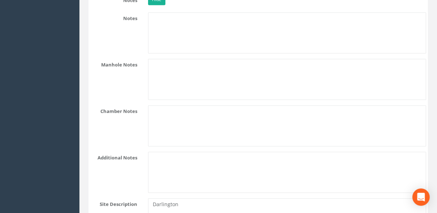
scroll to position [1271, 0]
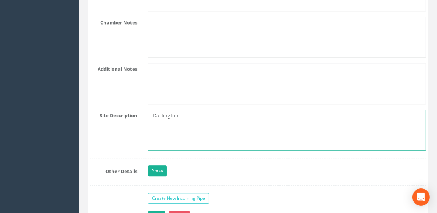
drag, startPoint x: 165, startPoint y: 111, endPoint x: 120, endPoint y: 107, distance: 46.0
click at [120, 110] on div "Site Description Darlington" at bounding box center [258, 130] width 347 height 41
paste textarea "Hargreave terrace"
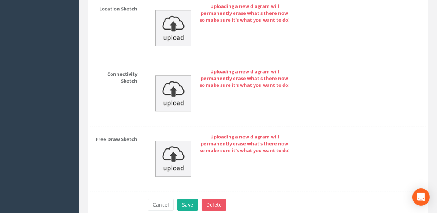
scroll to position [3261, 0]
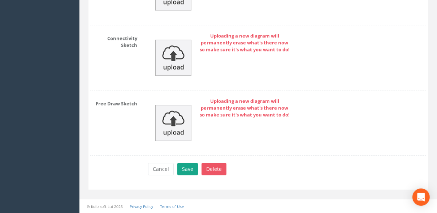
type textarea "Hargreave terrace"
click at [185, 170] on button "Save" at bounding box center [187, 169] width 21 height 12
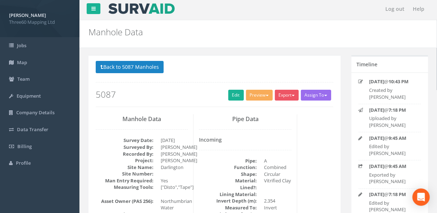
scroll to position [0, 0]
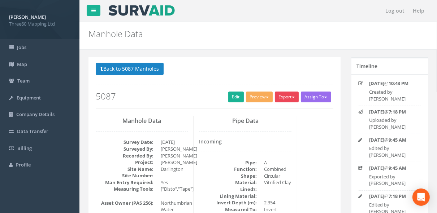
click at [289, 98] on button "Export" at bounding box center [287, 97] width 24 height 11
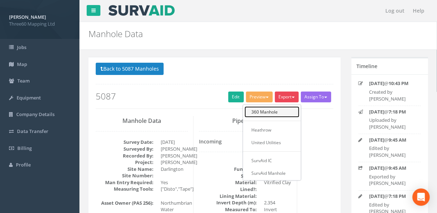
click at [268, 109] on link "360 Manhole" at bounding box center [271, 112] width 55 height 11
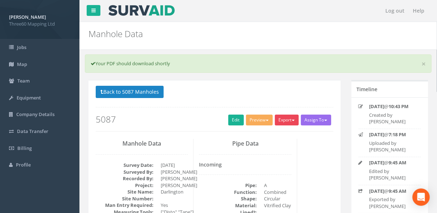
click at [289, 120] on button "Export" at bounding box center [287, 120] width 24 height 11
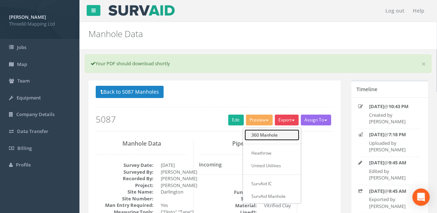
click at [274, 133] on link "360 Manhole" at bounding box center [271, 135] width 55 height 11
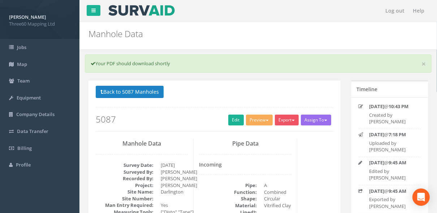
click at [291, 101] on div "Back to 5087 Manholes Back to Map Assign To No Companies Added Export 360 Manho…" at bounding box center [215, 109] width 238 height 46
drag, startPoint x: 283, startPoint y: 108, endPoint x: 291, endPoint y: 117, distance: 11.8
click at [284, 108] on div "Back to 5087 Manholes Back to Map Assign To No Companies Added Export 360 Manho…" at bounding box center [215, 109] width 238 height 46
click at [291, 118] on button "Export" at bounding box center [287, 120] width 24 height 11
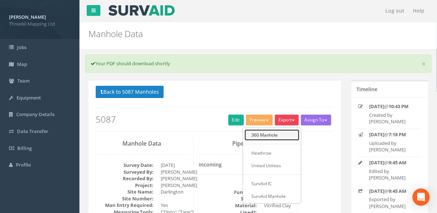
click at [272, 130] on link "360 Manhole" at bounding box center [271, 135] width 55 height 11
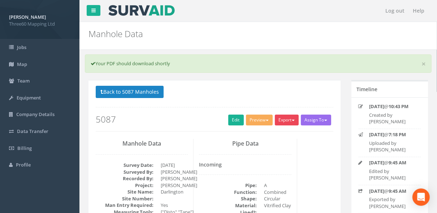
click at [298, 120] on button "Export" at bounding box center [287, 120] width 24 height 11
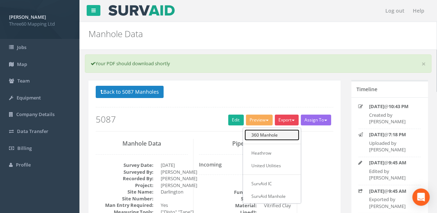
click at [274, 134] on link "360 Manhole" at bounding box center [271, 135] width 55 height 11
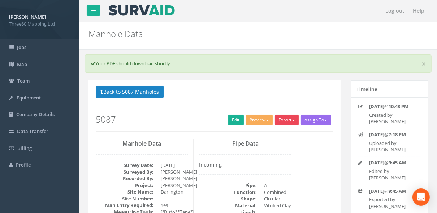
click at [293, 120] on span "button" at bounding box center [293, 120] width 3 height 1
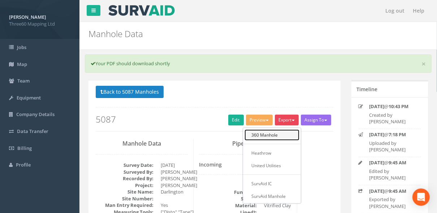
click at [267, 131] on link "360 Manhole" at bounding box center [271, 135] width 55 height 11
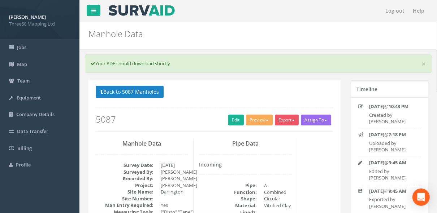
click at [280, 104] on div "Back to 5087 Manholes Back to Map Assign To No Companies Added Export 360 Manho…" at bounding box center [215, 109] width 238 height 46
click at [287, 120] on button "Export" at bounding box center [287, 120] width 24 height 11
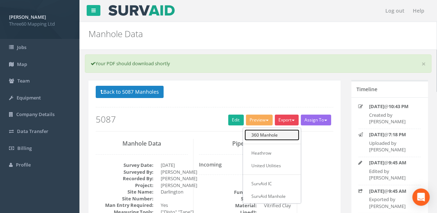
click at [258, 134] on link "360 Manhole" at bounding box center [271, 135] width 55 height 11
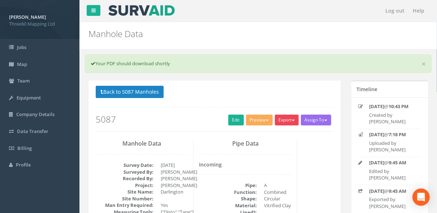
click at [278, 120] on button "Export" at bounding box center [287, 120] width 24 height 11
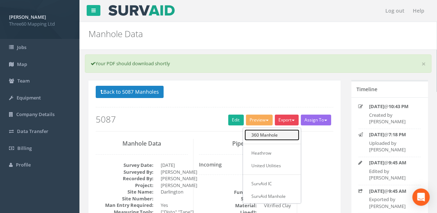
click at [270, 135] on link "360 Manhole" at bounding box center [271, 135] width 55 height 11
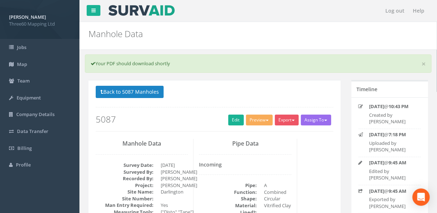
click at [289, 121] on button "Export" at bounding box center [287, 120] width 24 height 11
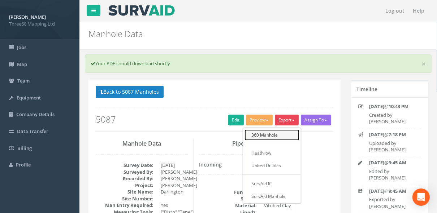
click at [265, 133] on link "360 Manhole" at bounding box center [271, 135] width 55 height 11
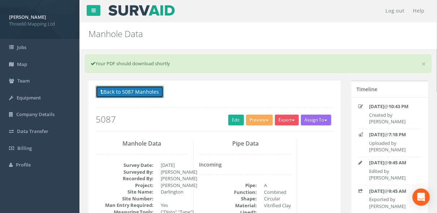
click at [148, 96] on button "Back to 5087 Manholes" at bounding box center [130, 92] width 68 height 12
